Goal: Complete application form

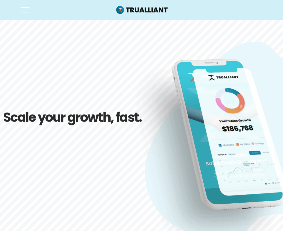
drag, startPoint x: 146, startPoint y: 37, endPoint x: 131, endPoint y: 145, distance: 108.9
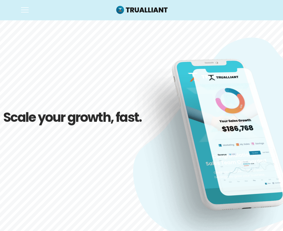
click at [132, 147] on rs-slide "Scale your growth, fast. Hire the Best Outsourced Workers to We support leading…" at bounding box center [141, 135] width 283 height 231
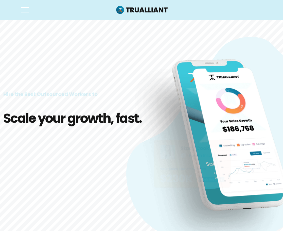
click at [118, 123] on h2 "Scale your growth, fast." at bounding box center [73, 118] width 141 height 17
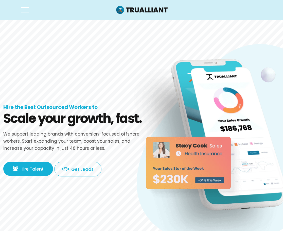
click at [233, 138] on img at bounding box center [193, 164] width 120 height 73
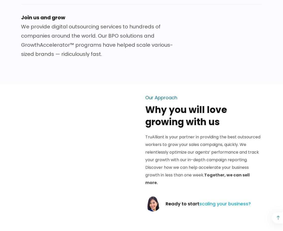
scroll to position [330, 0]
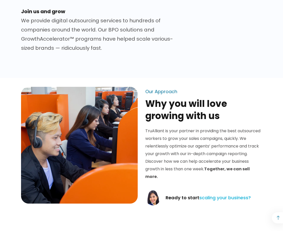
click at [75, 146] on img at bounding box center [79, 145] width 117 height 117
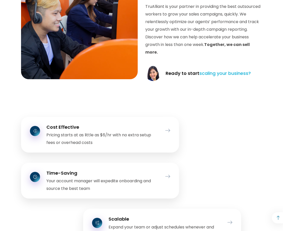
scroll to position [457, 0]
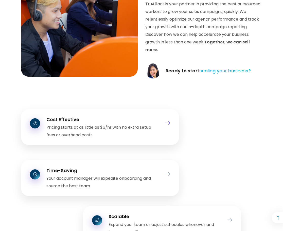
click at [167, 124] on icon at bounding box center [167, 123] width 5 height 7
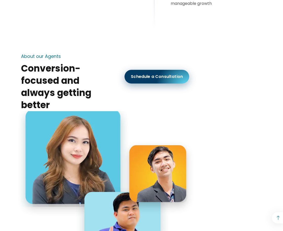
scroll to position [990, 0]
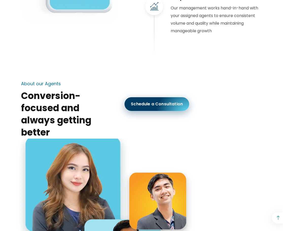
scroll to position [1117, 0]
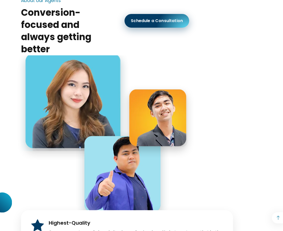
click at [170, 122] on img at bounding box center [106, 140] width 179 height 170
click at [144, 169] on img at bounding box center [106, 140] width 179 height 170
click at [80, 103] on img at bounding box center [106, 140] width 179 height 170
click at [148, 74] on img at bounding box center [106, 140] width 179 height 170
click at [185, 163] on img at bounding box center [106, 140] width 179 height 170
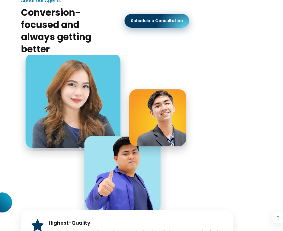
click at [76, 166] on img at bounding box center [106, 140] width 179 height 170
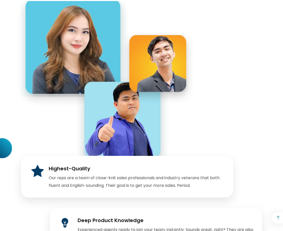
scroll to position [1218, 0]
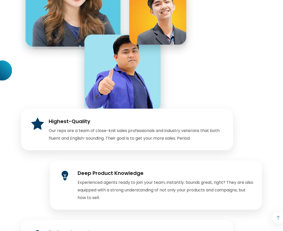
click at [43, 165] on div "Deep Product Knowledge Experienced agents ready to join your team, instantly. S…" at bounding box center [141, 184] width 241 height 49
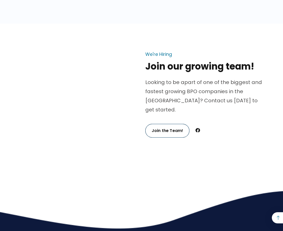
scroll to position [1827, 0]
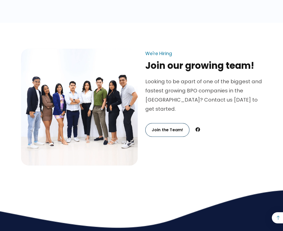
click at [110, 118] on img at bounding box center [79, 107] width 117 height 117
drag, startPoint x: 94, startPoint y: 116, endPoint x: 217, endPoint y: 134, distance: 125.2
click at [217, 134] on div "We're Hiring Join our growing team! Looking to be apart of one of the biggest a…" at bounding box center [141, 107] width 249 height 117
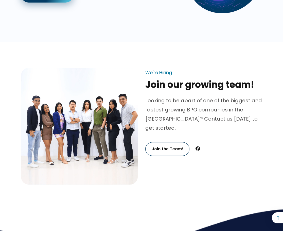
scroll to position [1803, 0]
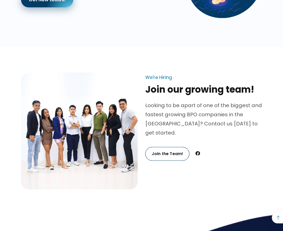
drag, startPoint x: 278, startPoint y: 1, endPoint x: 64, endPoint y: 36, distance: 216.0
click at [64, 36] on div at bounding box center [79, 29] width 117 height 34
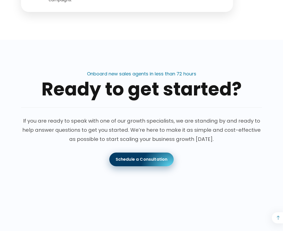
scroll to position [1473, 0]
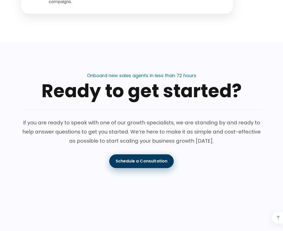
click at [160, 164] on link "Schedule a Consultation" at bounding box center [141, 161] width 65 height 14
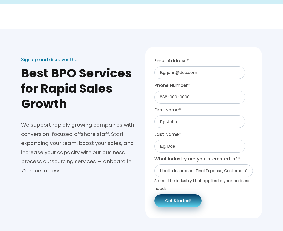
scroll to position [51, 0]
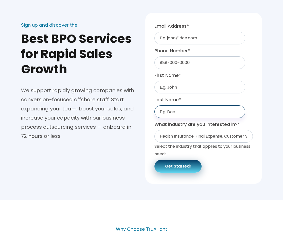
drag, startPoint x: 187, startPoint y: 109, endPoint x: 148, endPoint y: 92, distance: 42.1
click at [140, 101] on div "Sign up and discover the Best BPO Services for Rapid Sales Growth We support ra…" at bounding box center [141, 94] width 283 height 181
drag, startPoint x: 171, startPoint y: 109, endPoint x: 148, endPoint y: 4, distance: 107.8
click at [161, 113] on input "Last Name *" at bounding box center [200, 111] width 91 height 13
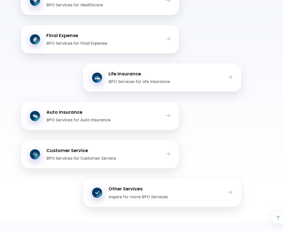
scroll to position [812, 0]
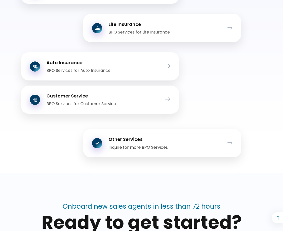
click at [95, 114] on div "Customer Service BPO Services for Customer Service" at bounding box center [100, 100] width 158 height 28
click at [169, 103] on icon at bounding box center [167, 99] width 5 height 7
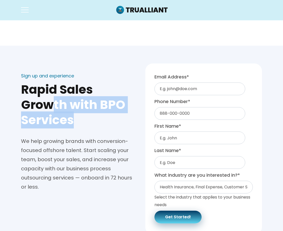
drag, startPoint x: 79, startPoint y: 118, endPoint x: 49, endPoint y: 102, distance: 34.2
click at [49, 102] on h2 "Rapid Sales Growth with BPO Services" at bounding box center [79, 105] width 117 height 46
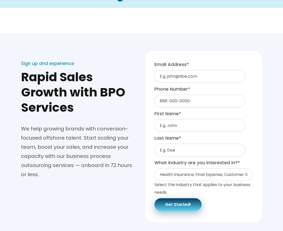
scroll to position [51, 0]
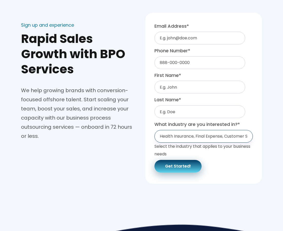
click at [245, 134] on select "Health Insurance, Final Expense, Customer Service, and More... Health Insurance…" at bounding box center [204, 136] width 98 height 13
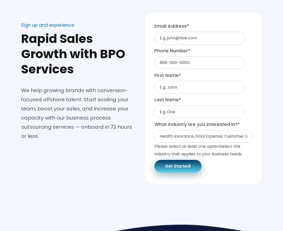
click at [249, 104] on div "Last Name *" at bounding box center [204, 106] width 98 height 23
click at [117, 159] on div "Sign up and experience Rapid Sales Growth with BPO Services We help growing bra…" at bounding box center [79, 94] width 124 height 181
click at [114, 101] on div "We help growing brands with conversion-focused offshore talent. Start scaling y…" at bounding box center [79, 113] width 117 height 55
click at [279, 163] on div "Sign up and experience Rapid Sales Growth with BPO Services We help growing bra…" at bounding box center [141, 94] width 283 height 181
click at [221, 194] on div at bounding box center [141, 192] width 241 height 16
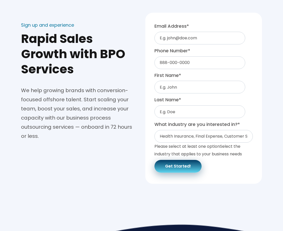
click at [216, 146] on span "Please select at least one option" at bounding box center [187, 146] width 65 height 6
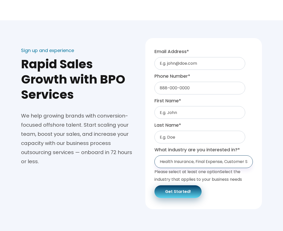
click at [191, 163] on select "Health Insurance, Final Expense, Customer Service, and More... Health Insurance…" at bounding box center [204, 161] width 98 height 13
select select "Hotel-Airline"
click at [155, 155] on select "Health Insurance, Final Expense, Customer Service, and More... Health Insurance…" at bounding box center [204, 161] width 98 height 13
